Goal: Task Accomplishment & Management: Manage account settings

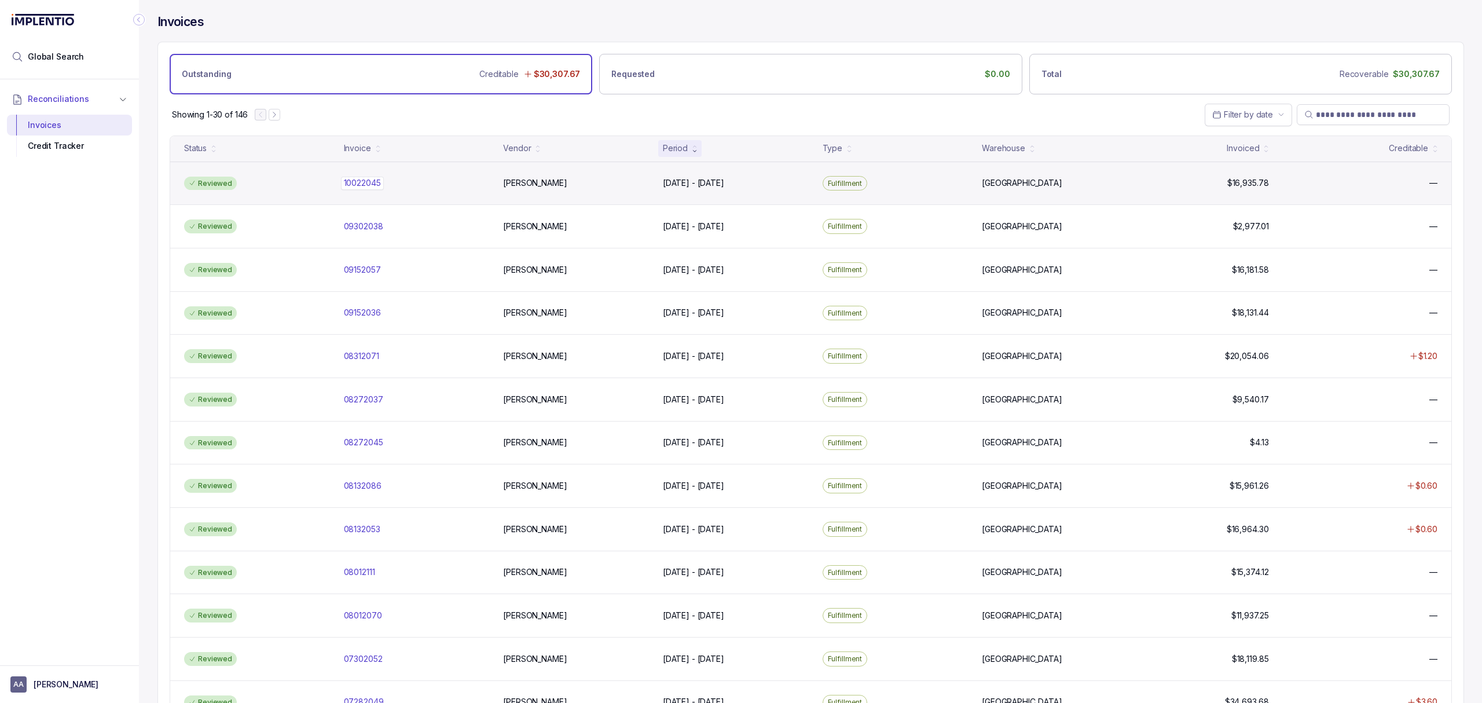
click at [359, 181] on p "10022045" at bounding box center [362, 183] width 43 height 13
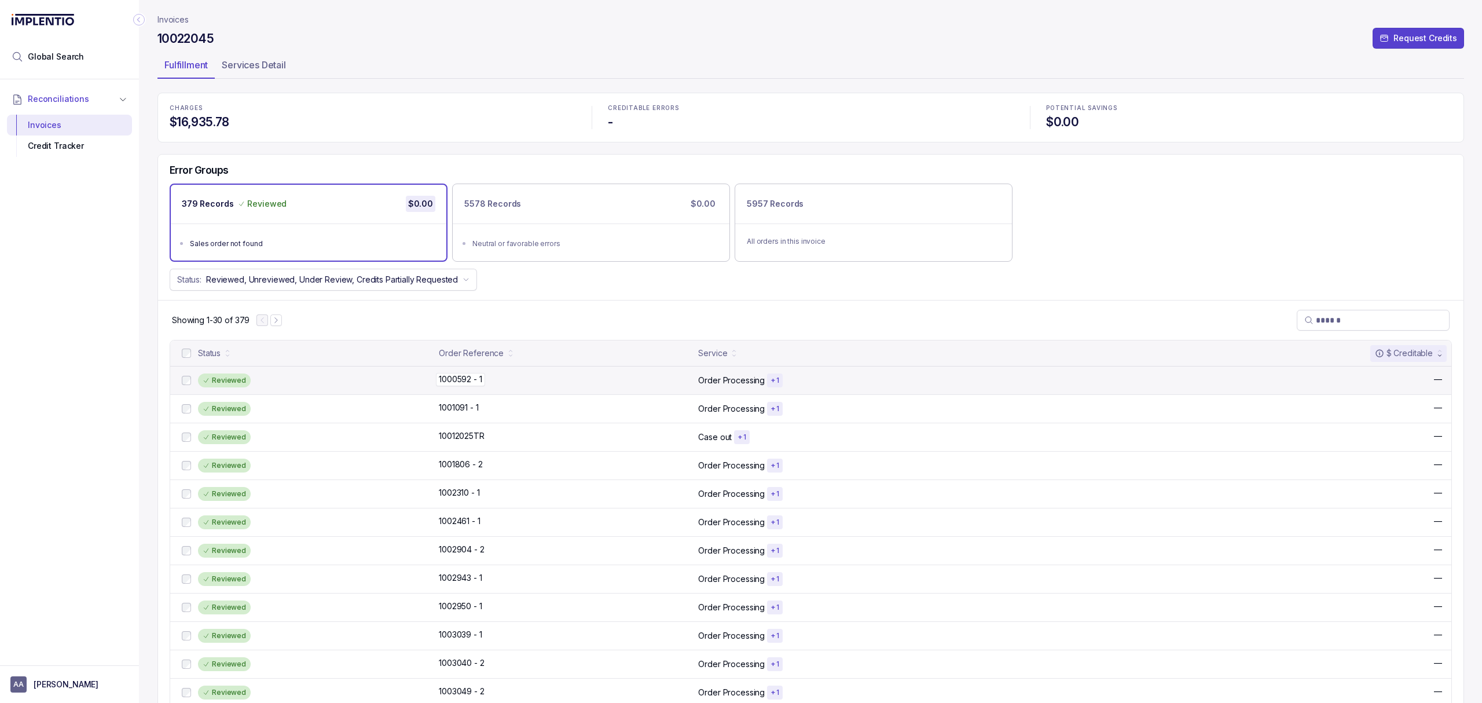
click at [454, 382] on p "1000592 - 1" at bounding box center [460, 379] width 49 height 13
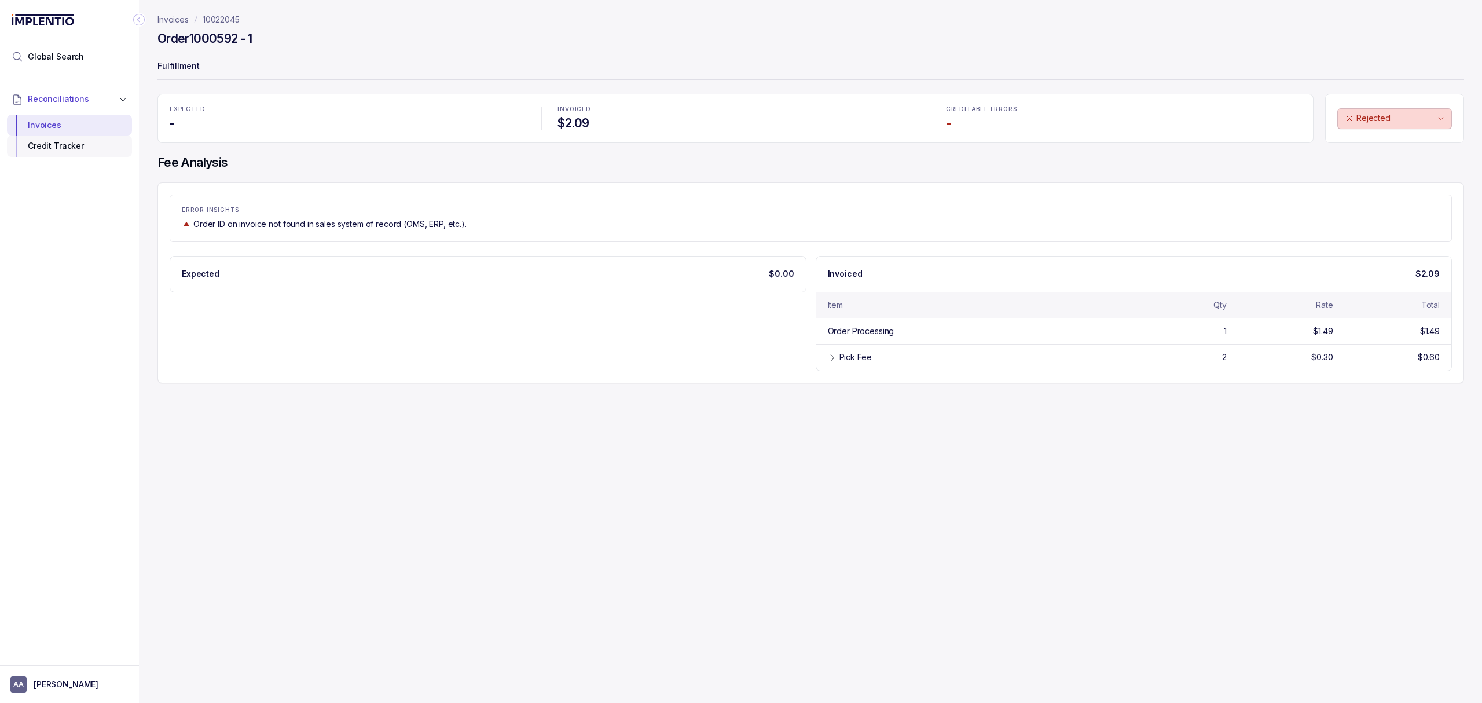
click at [58, 146] on div "Credit Tracker" at bounding box center [69, 145] width 106 height 21
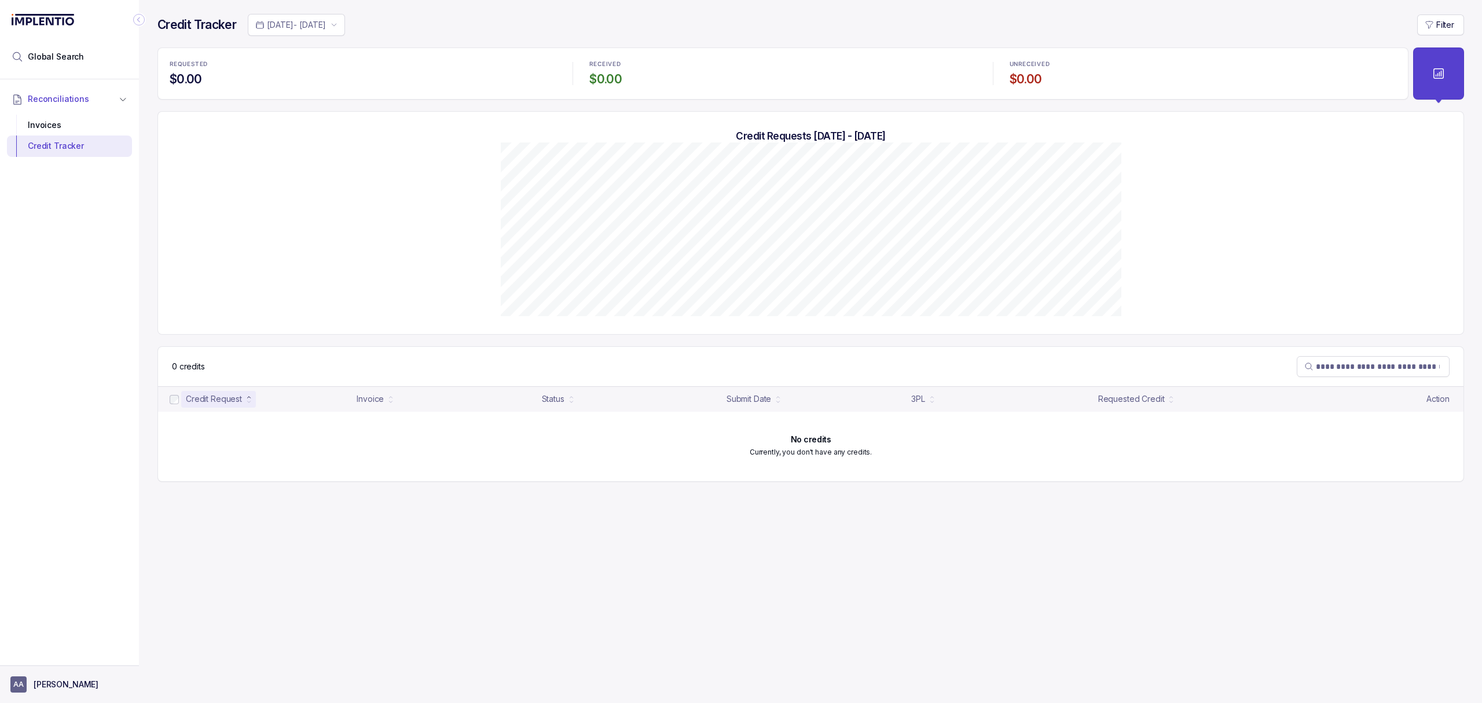
click at [54, 674] on aside "AA [PERSON_NAME]" at bounding box center [69, 684] width 139 height 38
click at [56, 679] on p "[PERSON_NAME]" at bounding box center [66, 684] width 65 height 12
click at [56, 646] on div "Logout" at bounding box center [69, 658] width 125 height 24
click at [56, 660] on p "Logout" at bounding box center [76, 659] width 96 height 12
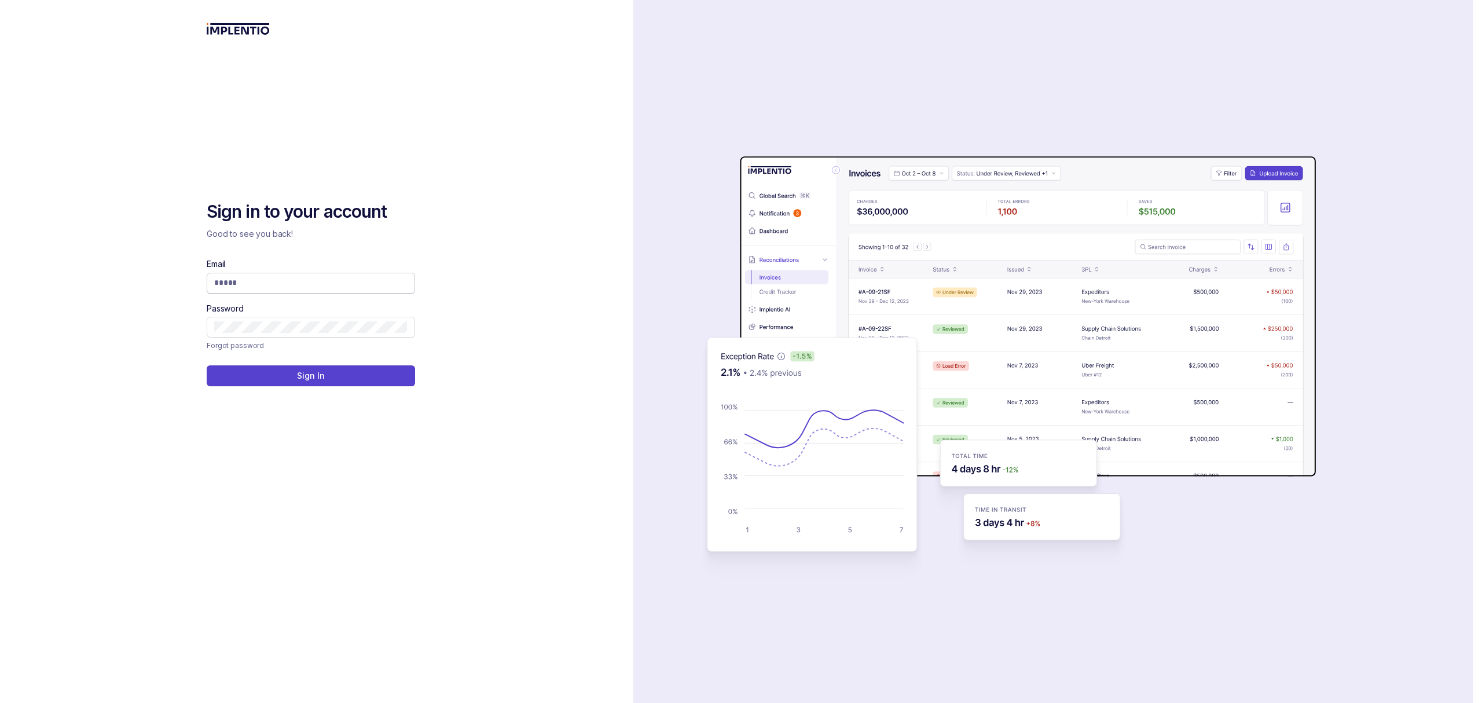
click at [269, 277] on input "Email" at bounding box center [310, 283] width 193 height 12
type input "**********"
